Goal: Information Seeking & Learning: Learn about a topic

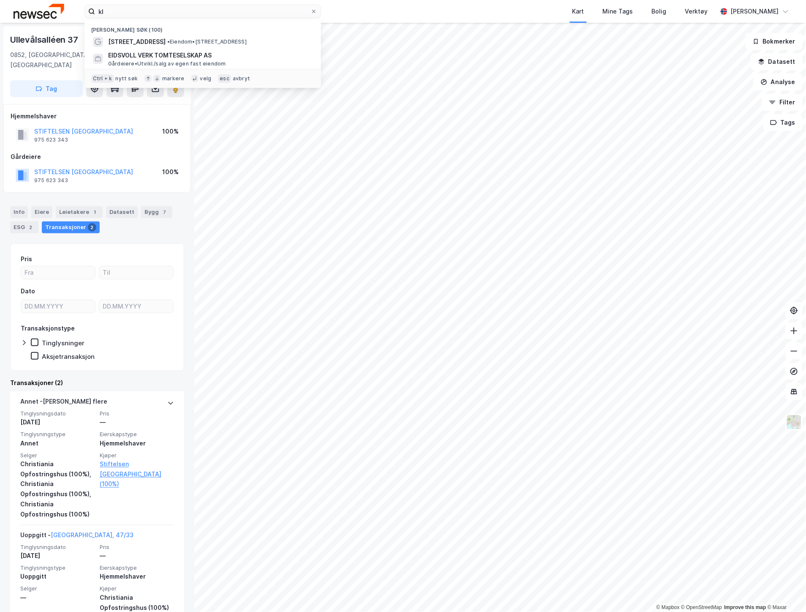
drag, startPoint x: 193, startPoint y: 13, endPoint x: 72, endPoint y: 14, distance: 120.8
click at [72, 14] on div "kl Nylige søk (100) [STREET_ADDRESS] • Eiendom • [STREET_ADDRESS] EIDSVOLL VERK…" at bounding box center [403, 11] width 806 height 23
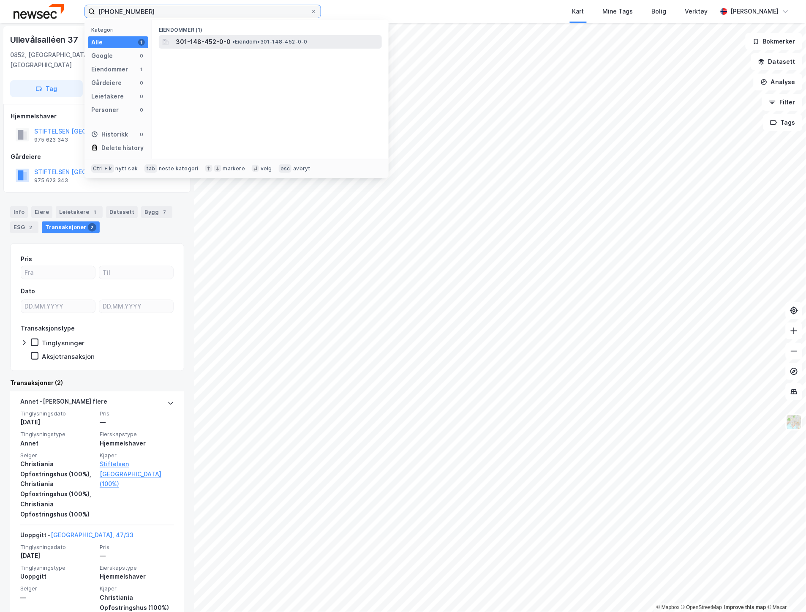
type input "[PHONE_NUMBER]"
click at [199, 41] on span "301-148-452-0-0" at bounding box center [203, 42] width 55 height 10
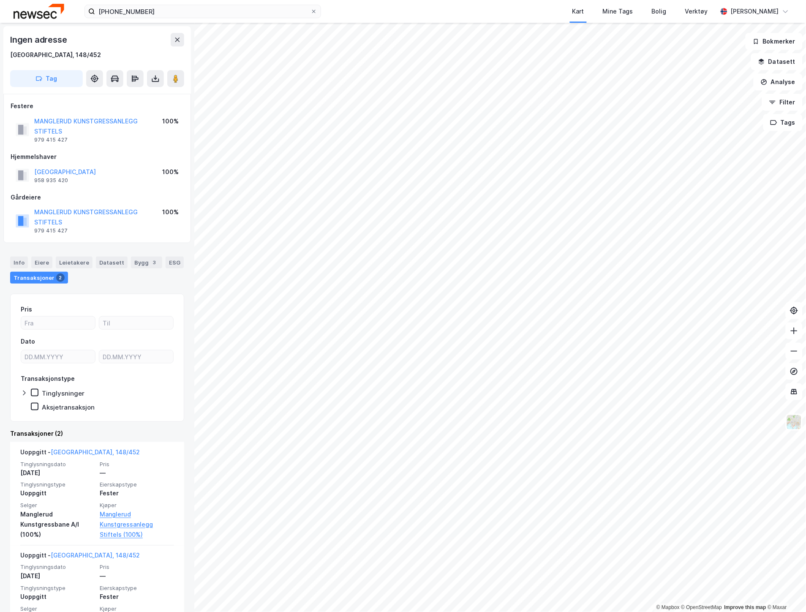
click at [186, 399] on div "© Mapbox © OpenStreetMap Improve this map © Maxar Ingen adresse Oslo, 148/452 T…" at bounding box center [403, 317] width 806 height 589
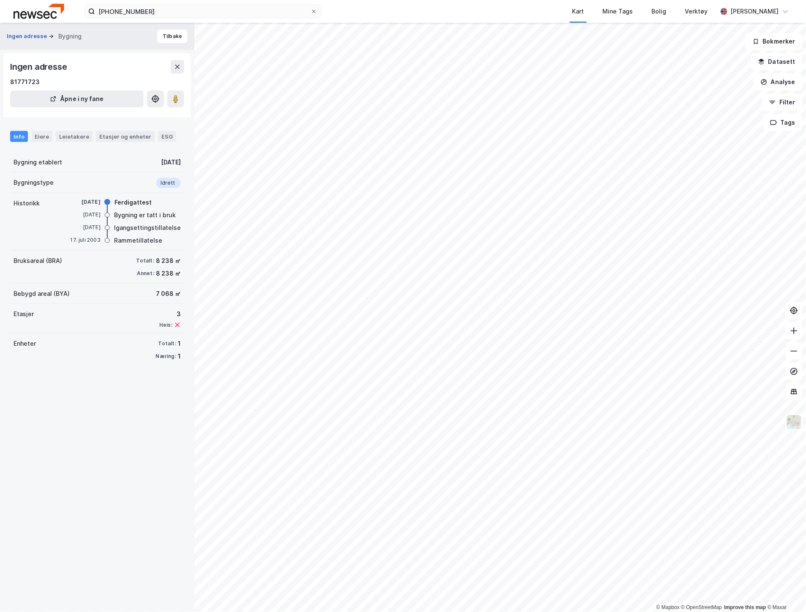
click at [34, 36] on button "Ingen adresse" at bounding box center [28, 36] width 42 height 8
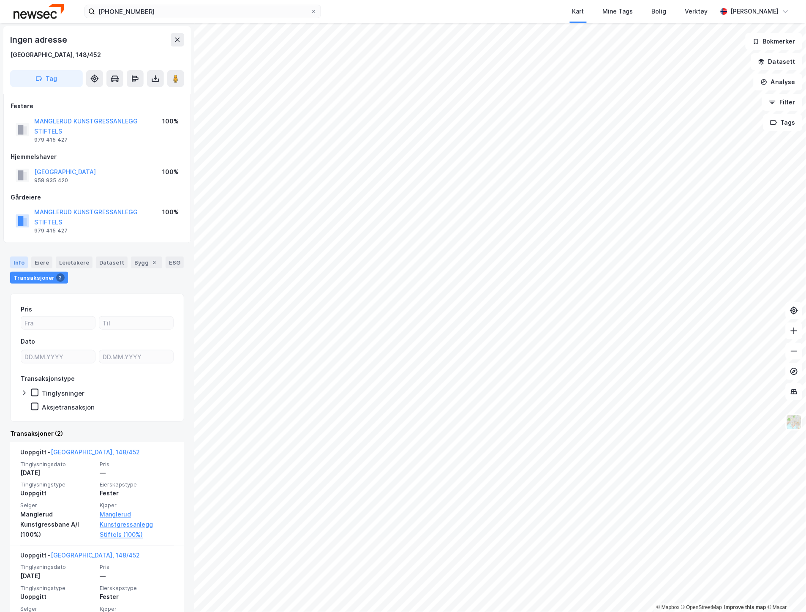
click at [22, 260] on div "Info" at bounding box center [19, 262] width 18 height 12
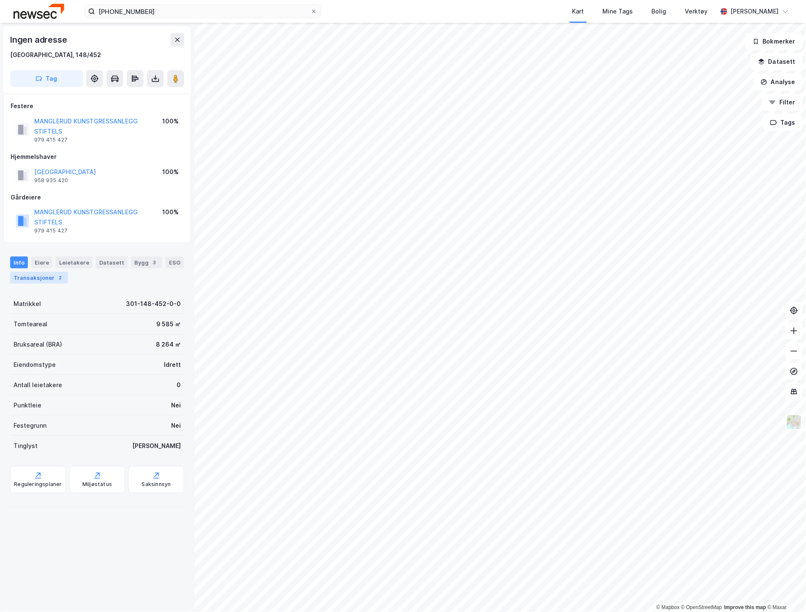
click at [25, 276] on div "Transaksjoner 2" at bounding box center [39, 278] width 58 height 12
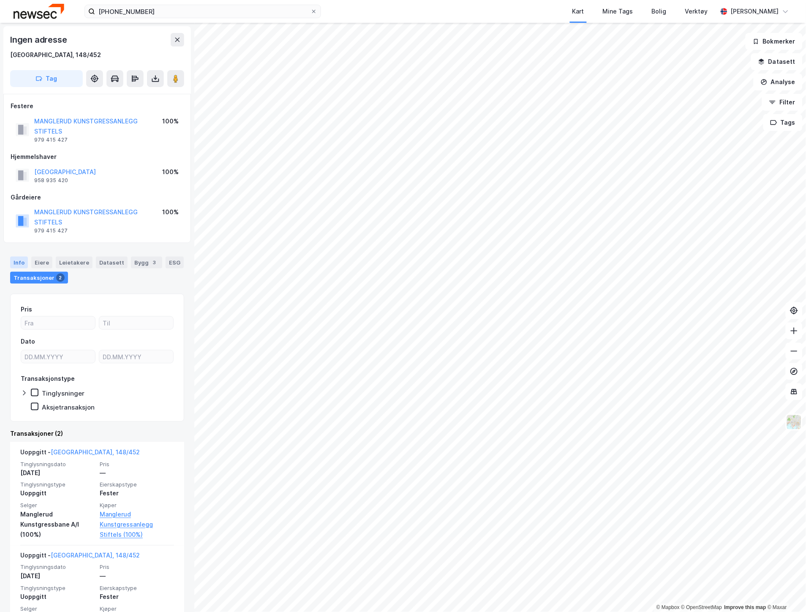
click at [19, 259] on div "Info" at bounding box center [19, 262] width 18 height 12
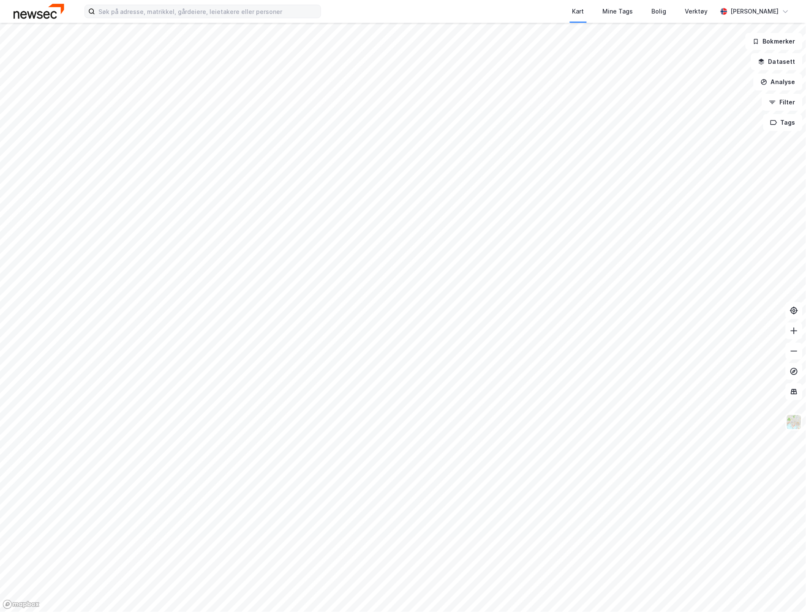
click at [181, 22] on div "Kart Mine Tags Bolig Verktøy [PERSON_NAME]" at bounding box center [403, 11] width 806 height 23
click at [187, 15] on input at bounding box center [208, 11] width 226 height 13
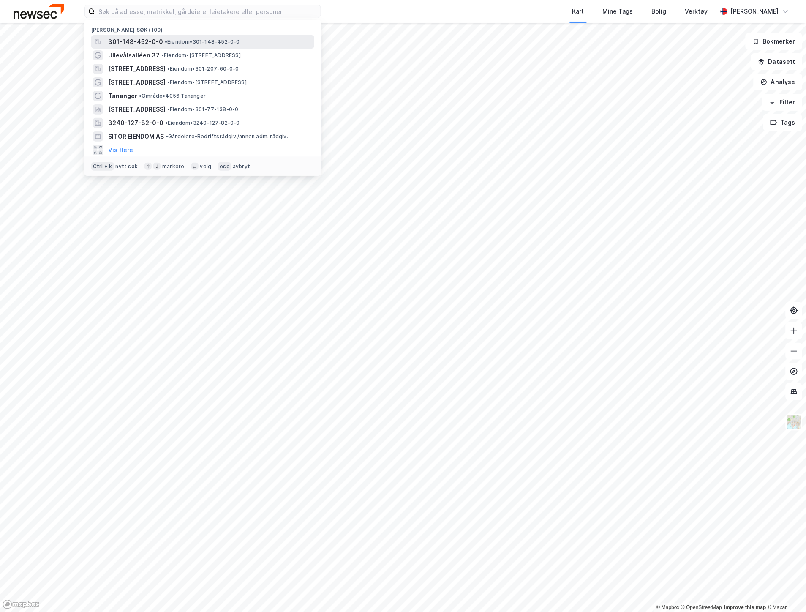
click at [186, 36] on div "301-148-452-0-0 • Eiendom • 301-148-452-0-0" at bounding box center [202, 42] width 223 height 14
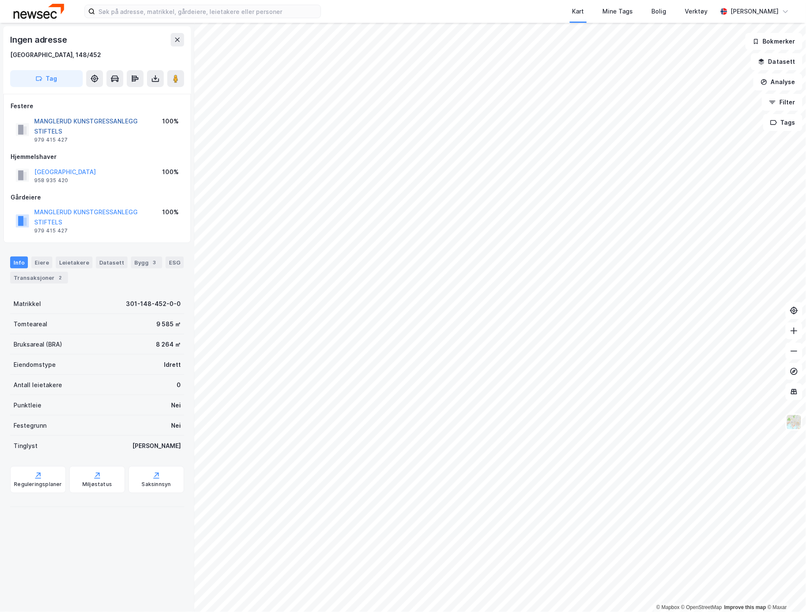
click at [0, 0] on button "MANGLERUD KUNSTGRESSANLEGG STIFTELS" at bounding box center [0, 0] width 0 height 0
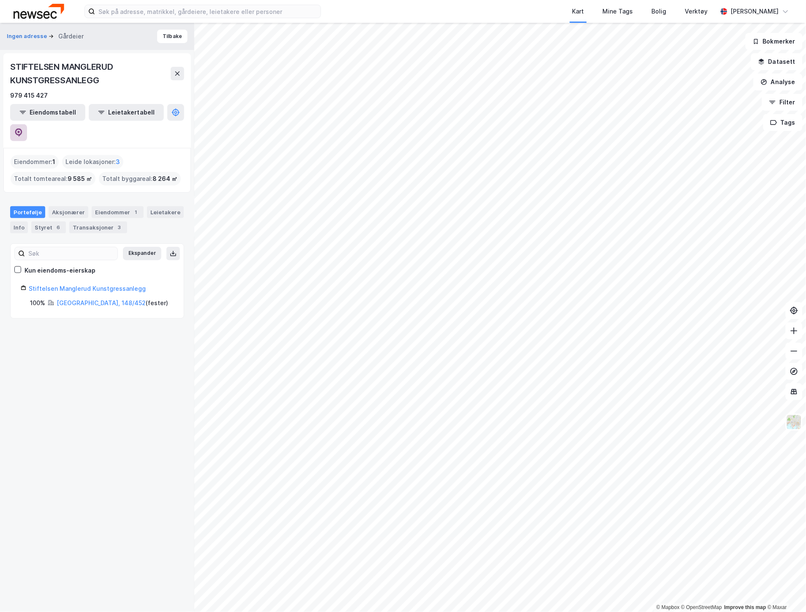
click at [27, 124] on button at bounding box center [18, 132] width 17 height 17
click at [33, 32] on button "Ingen adresse" at bounding box center [28, 36] width 42 height 8
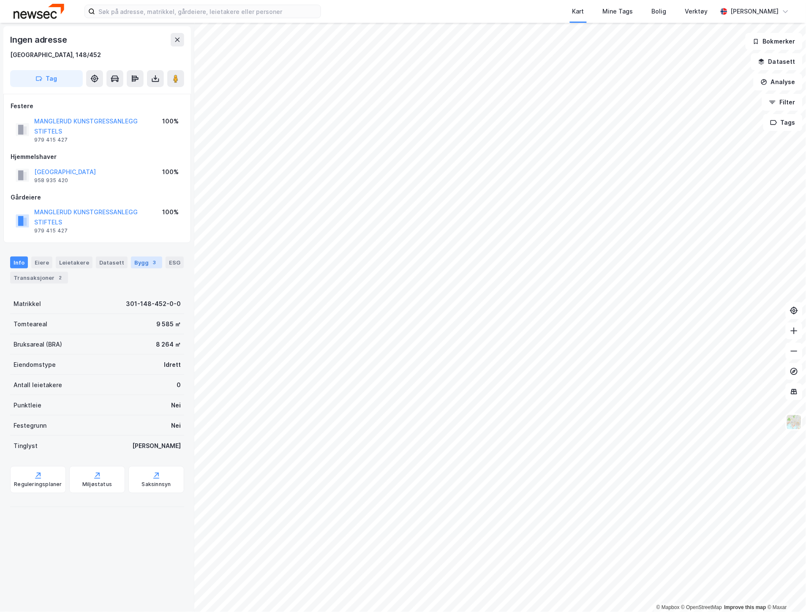
click at [140, 263] on div "Bygg 3" at bounding box center [146, 262] width 31 height 12
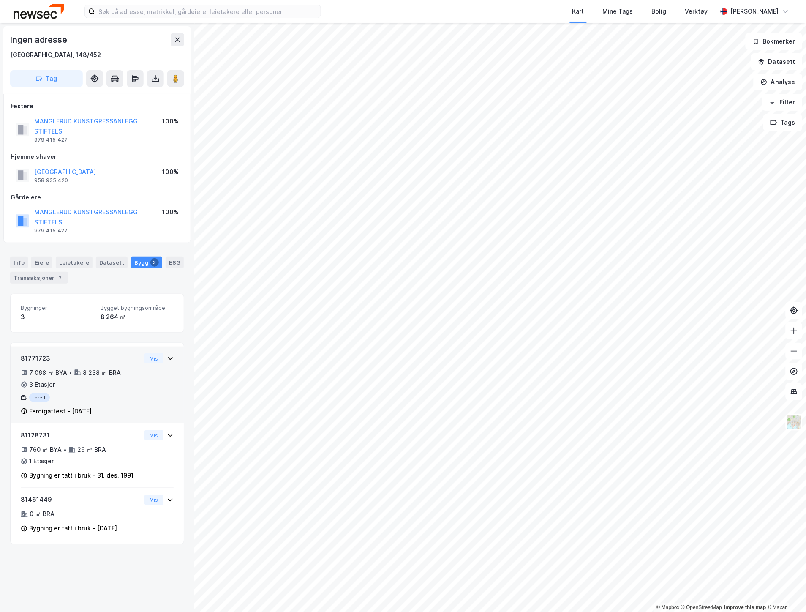
click at [134, 362] on div "81771723 7 068 ㎡ BYA • 8 238 ㎡ BRA • 3 Etasjer Idrett Ferdigattest - [DATE] Vis" at bounding box center [97, 388] width 153 height 71
